Goal: Find specific page/section: Find specific page/section

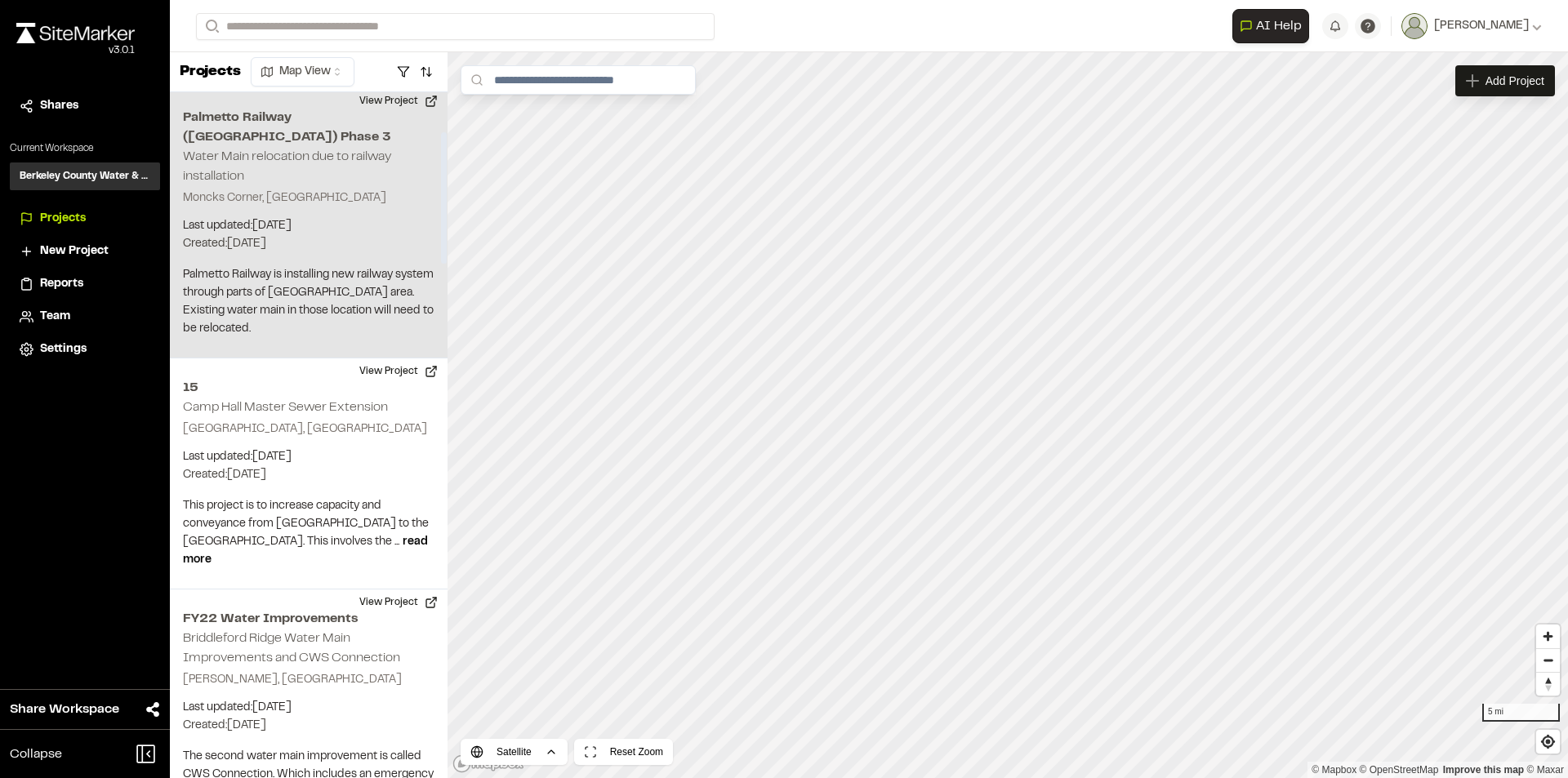
scroll to position [245, 0]
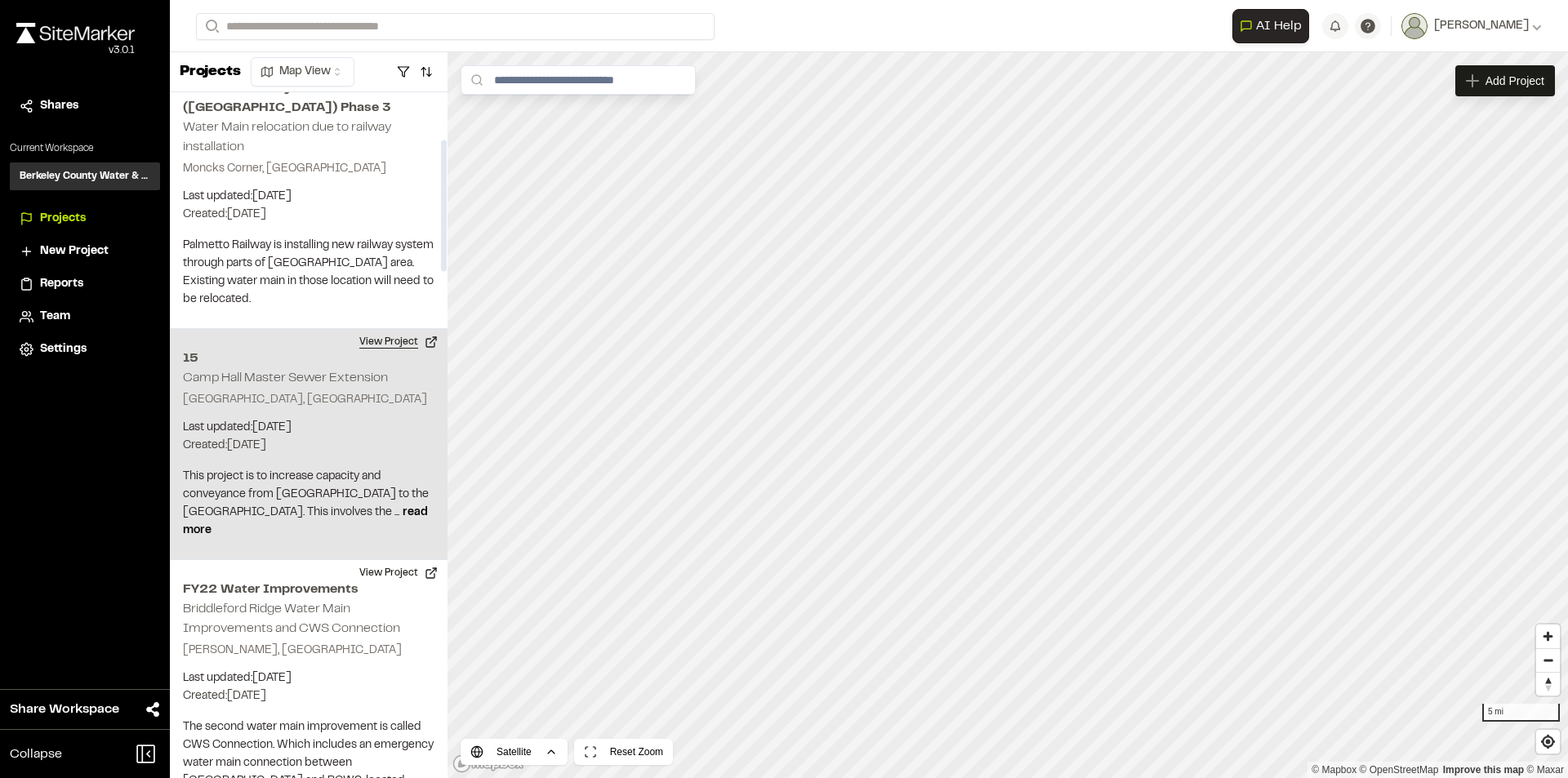
click at [388, 329] on button "View Project" at bounding box center [398, 341] width 98 height 26
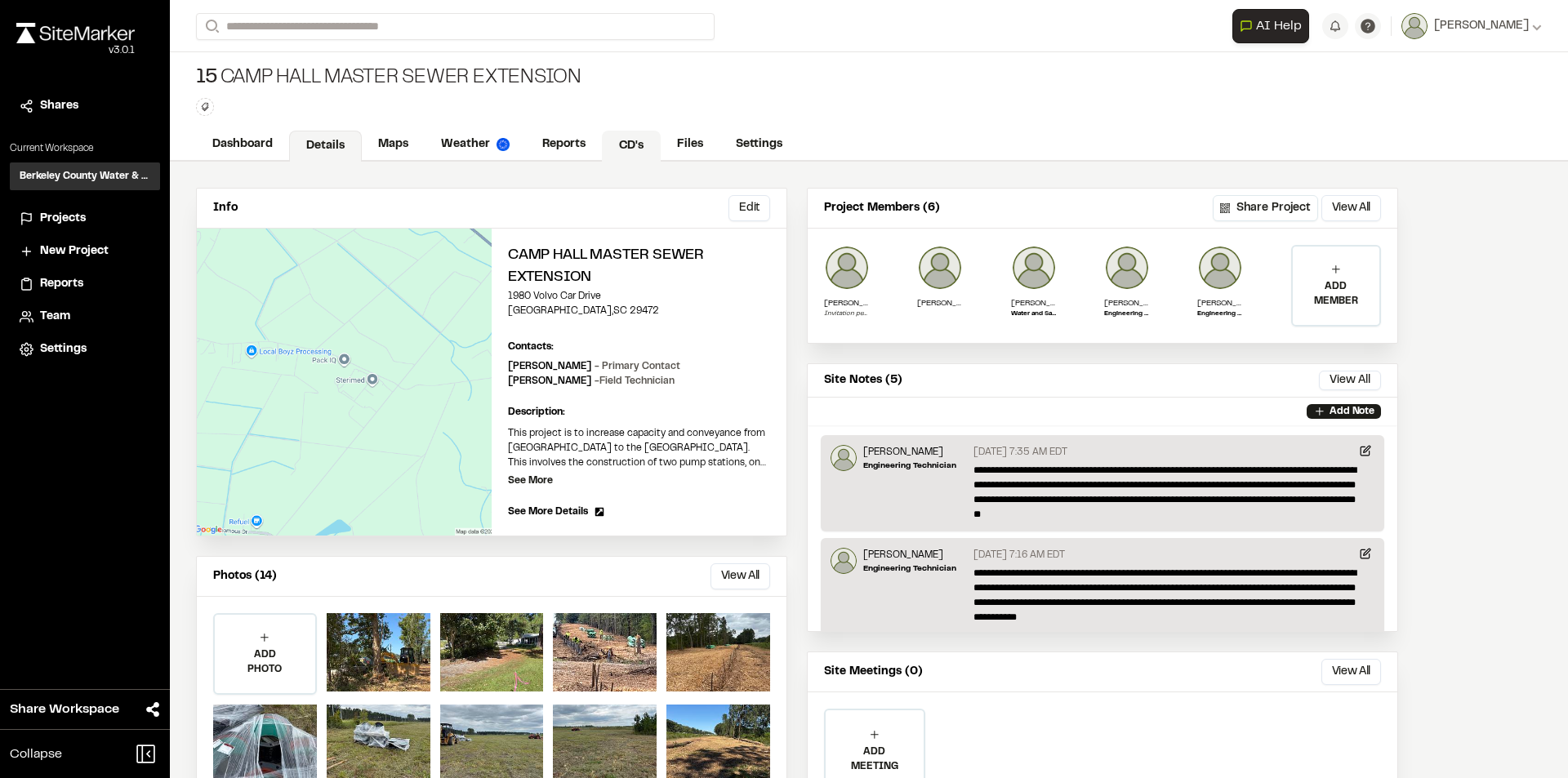
click at [630, 146] on link "CD's" at bounding box center [631, 146] width 59 height 31
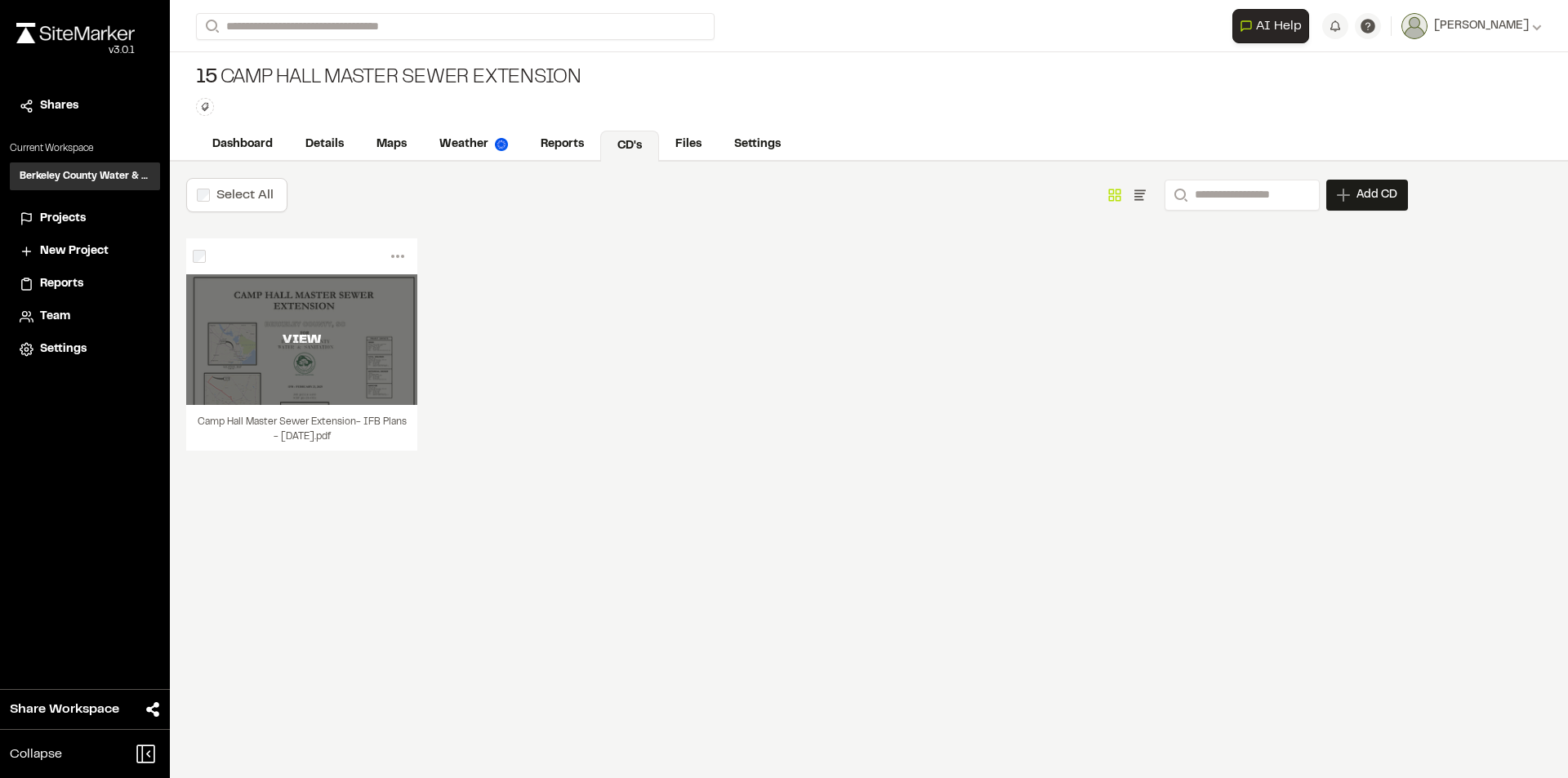
click at [364, 384] on div "VIEW" at bounding box center [302, 340] width 231 height 131
